Goal: Submit feedback/report problem: Submit feedback/report problem

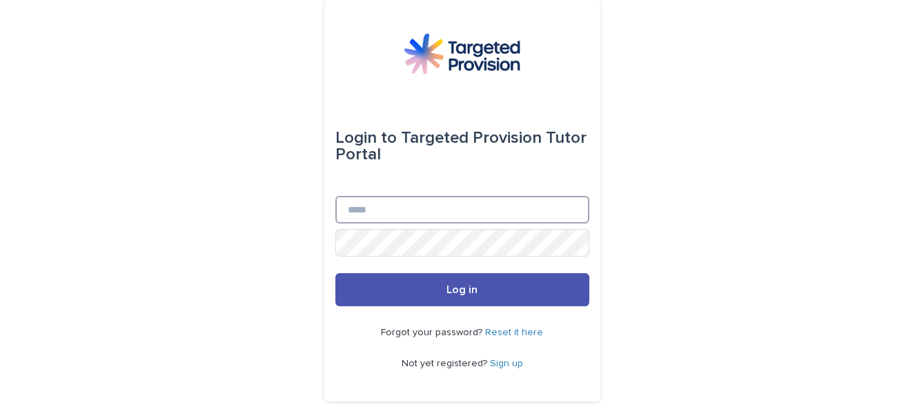
click at [446, 215] on input "Email" at bounding box center [462, 210] width 254 height 28
type input "**********"
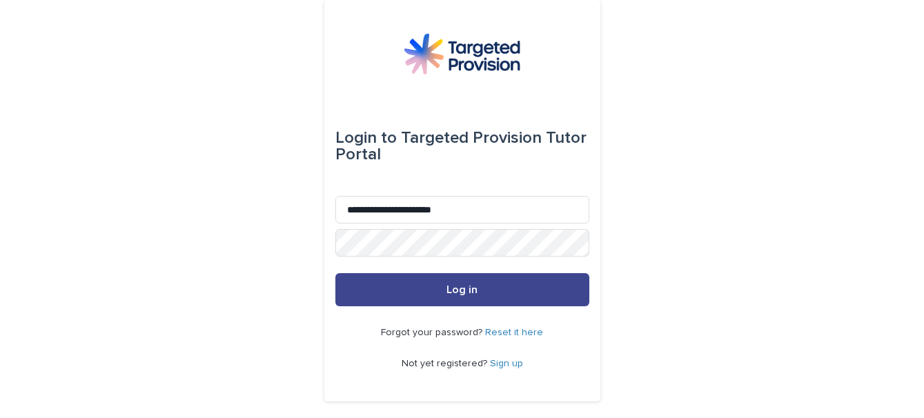
click at [418, 293] on button "Log in" at bounding box center [462, 289] width 254 height 33
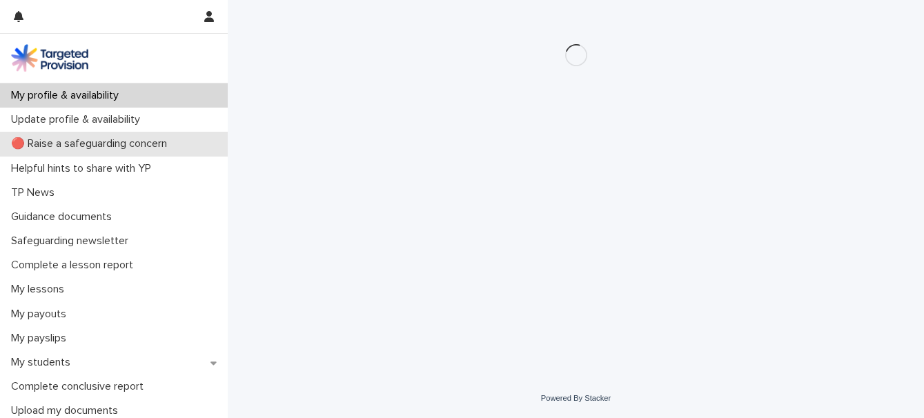
click at [106, 149] on p "🔴 Raise a safeguarding concern" at bounding box center [92, 143] width 172 height 13
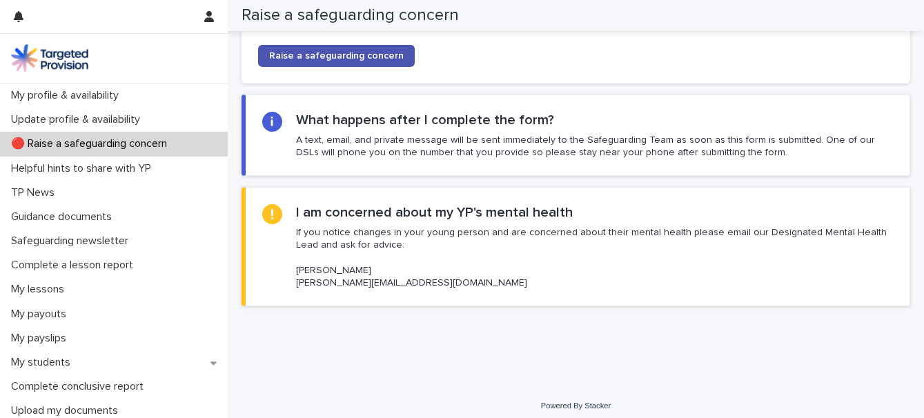
scroll to position [256, 0]
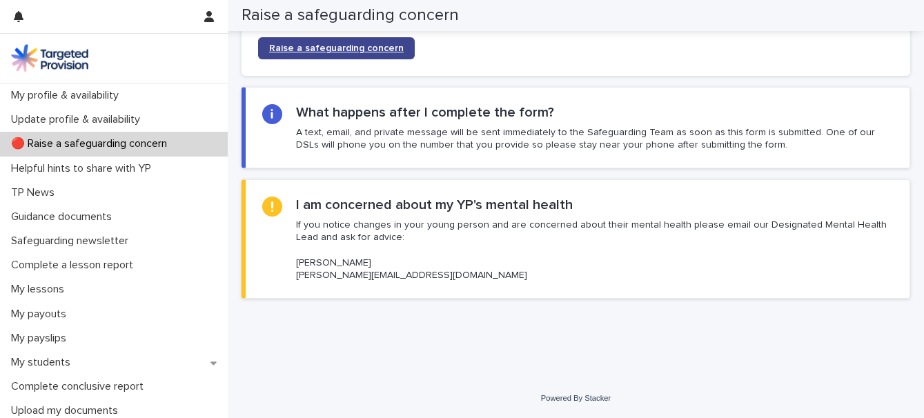
click at [348, 52] on span "Raise a safeguarding concern" at bounding box center [336, 48] width 135 height 10
